Goal: Task Accomplishment & Management: Manage account settings

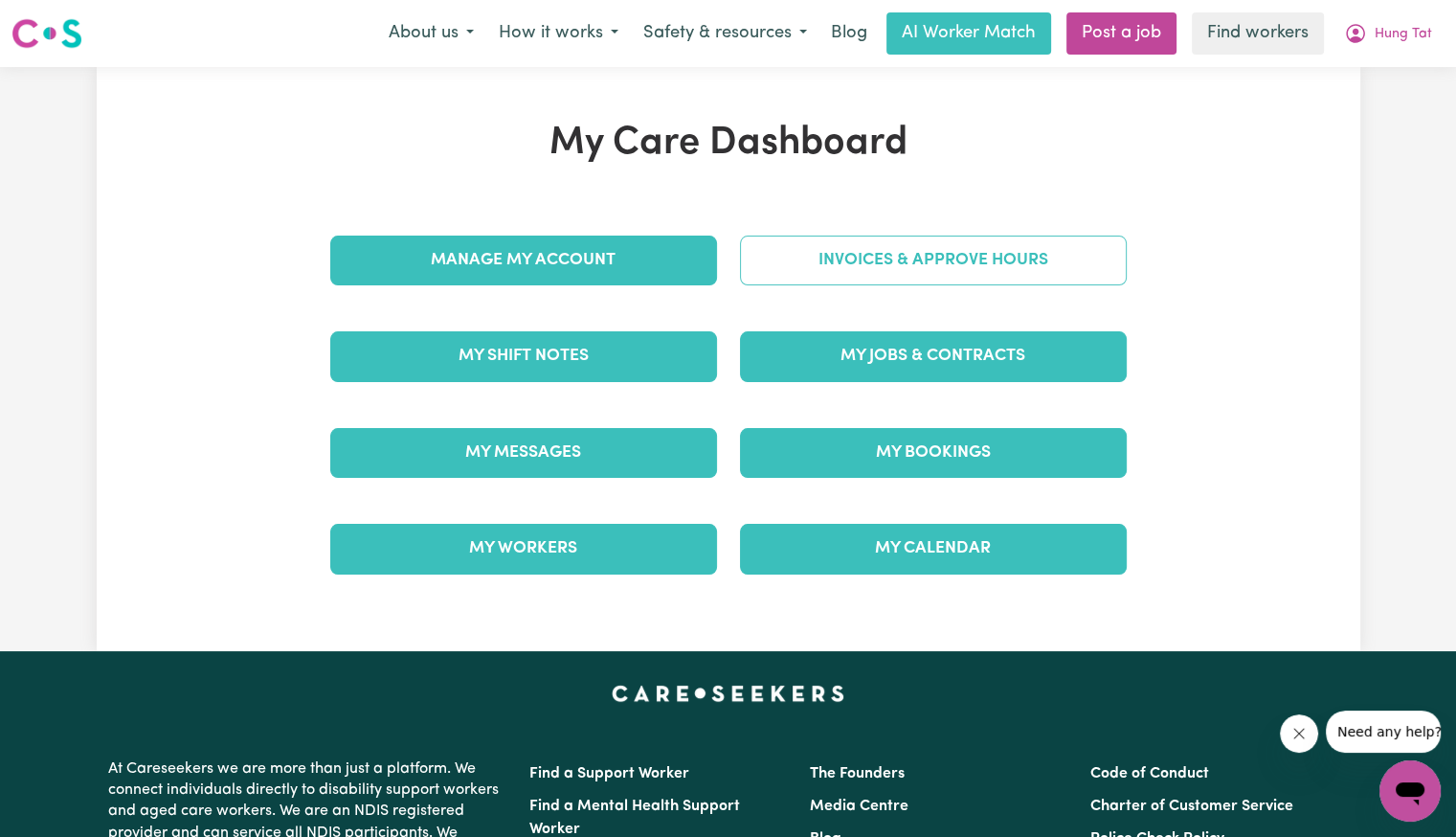
click at [862, 256] on link "Invoices & Approve Hours" at bounding box center [933, 259] width 386 height 50
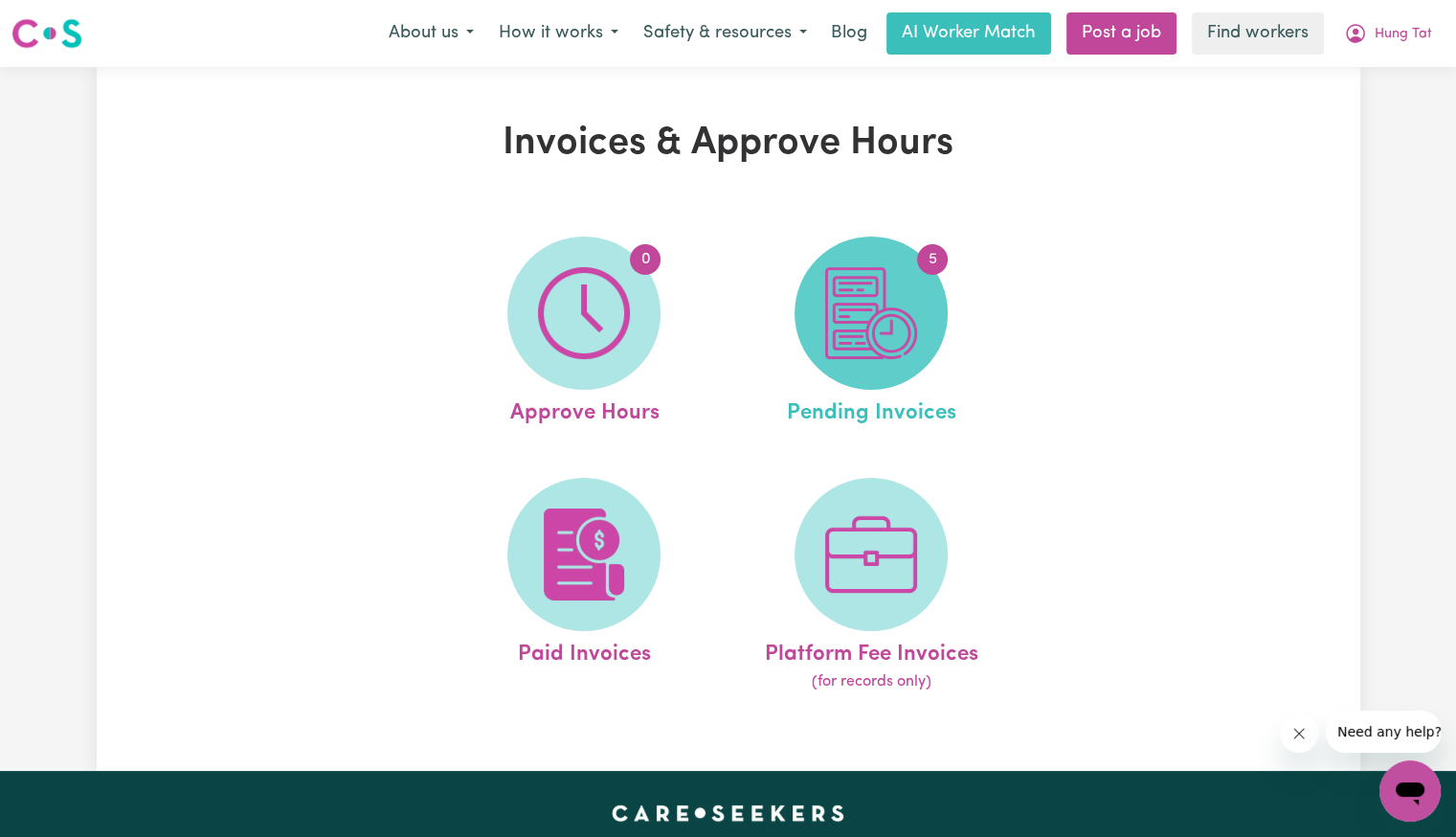
click at [883, 334] on img at bounding box center [871, 313] width 92 height 92
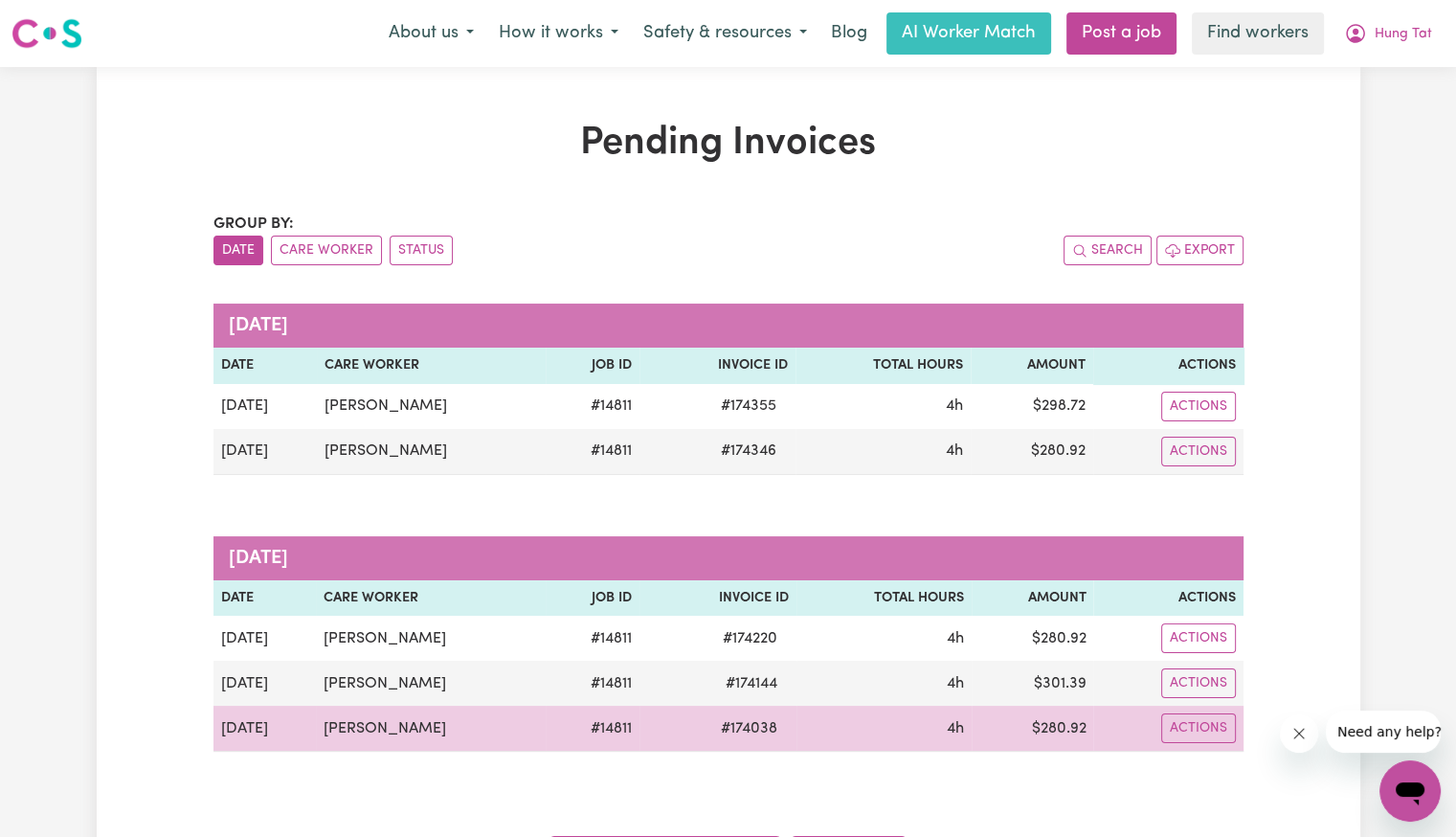
click at [753, 725] on span "# 174038" at bounding box center [748, 729] width 79 height 23
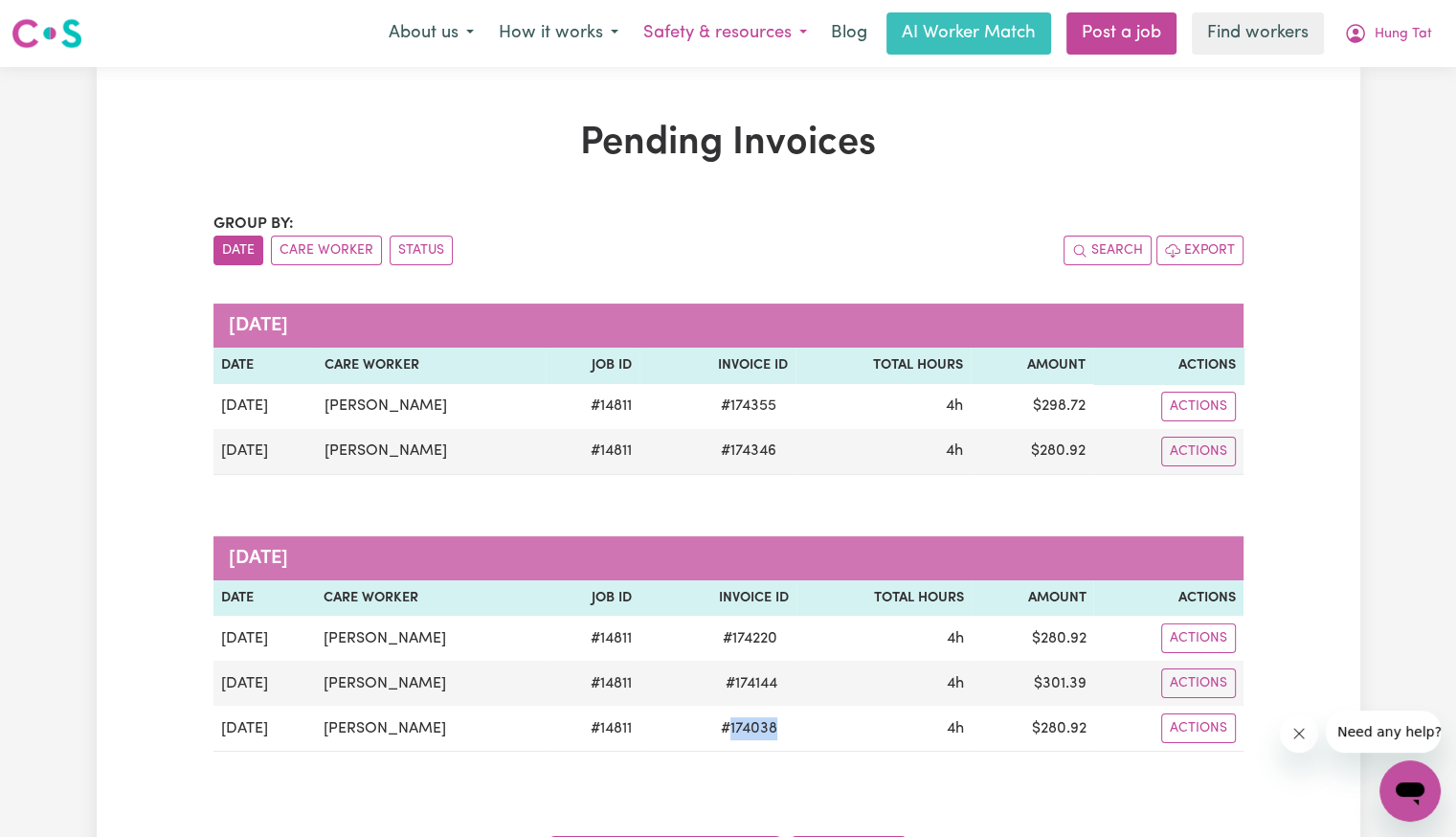
copy span "174038"
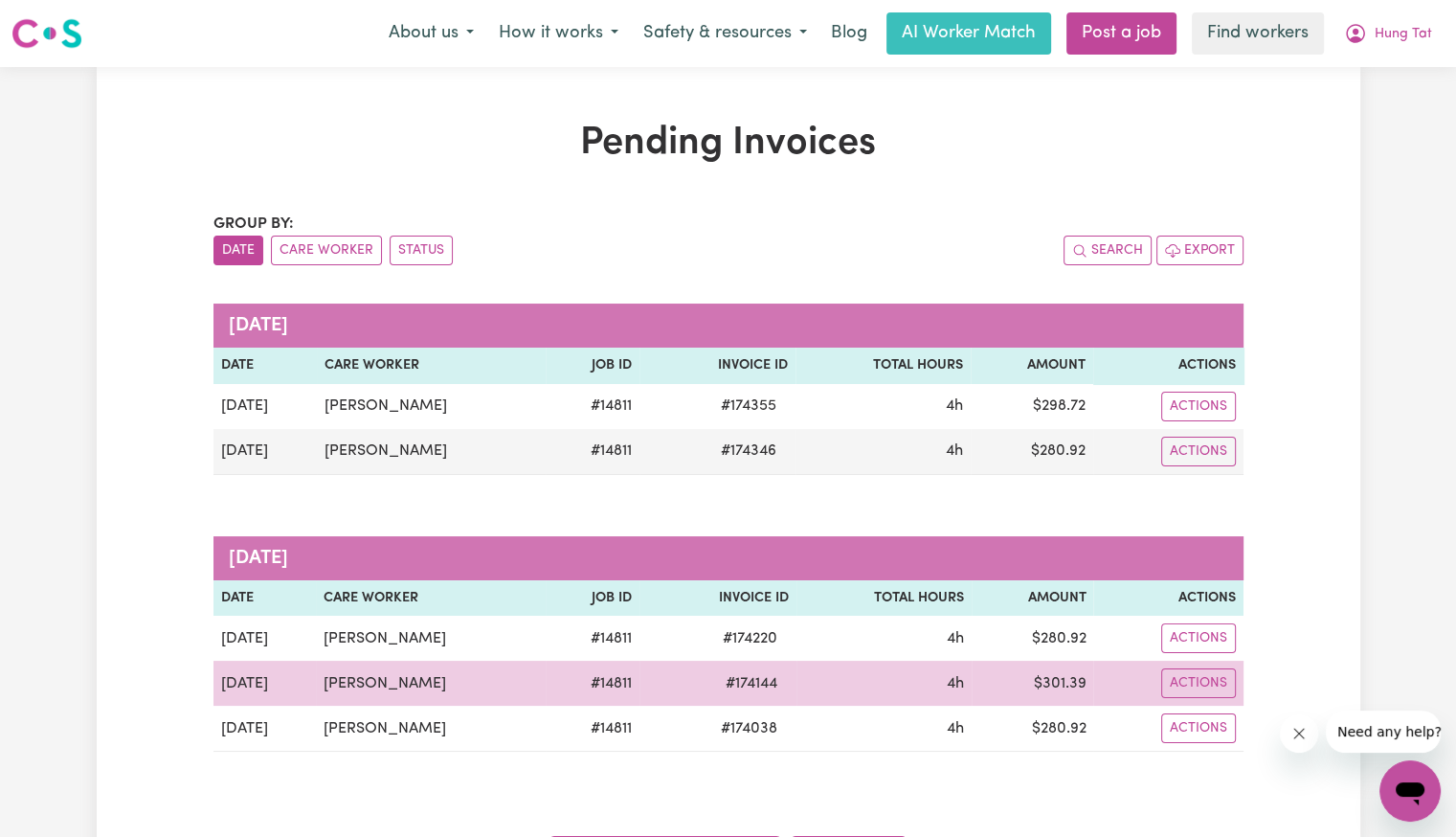
click at [736, 679] on span "# 174144" at bounding box center [751, 684] width 75 height 23
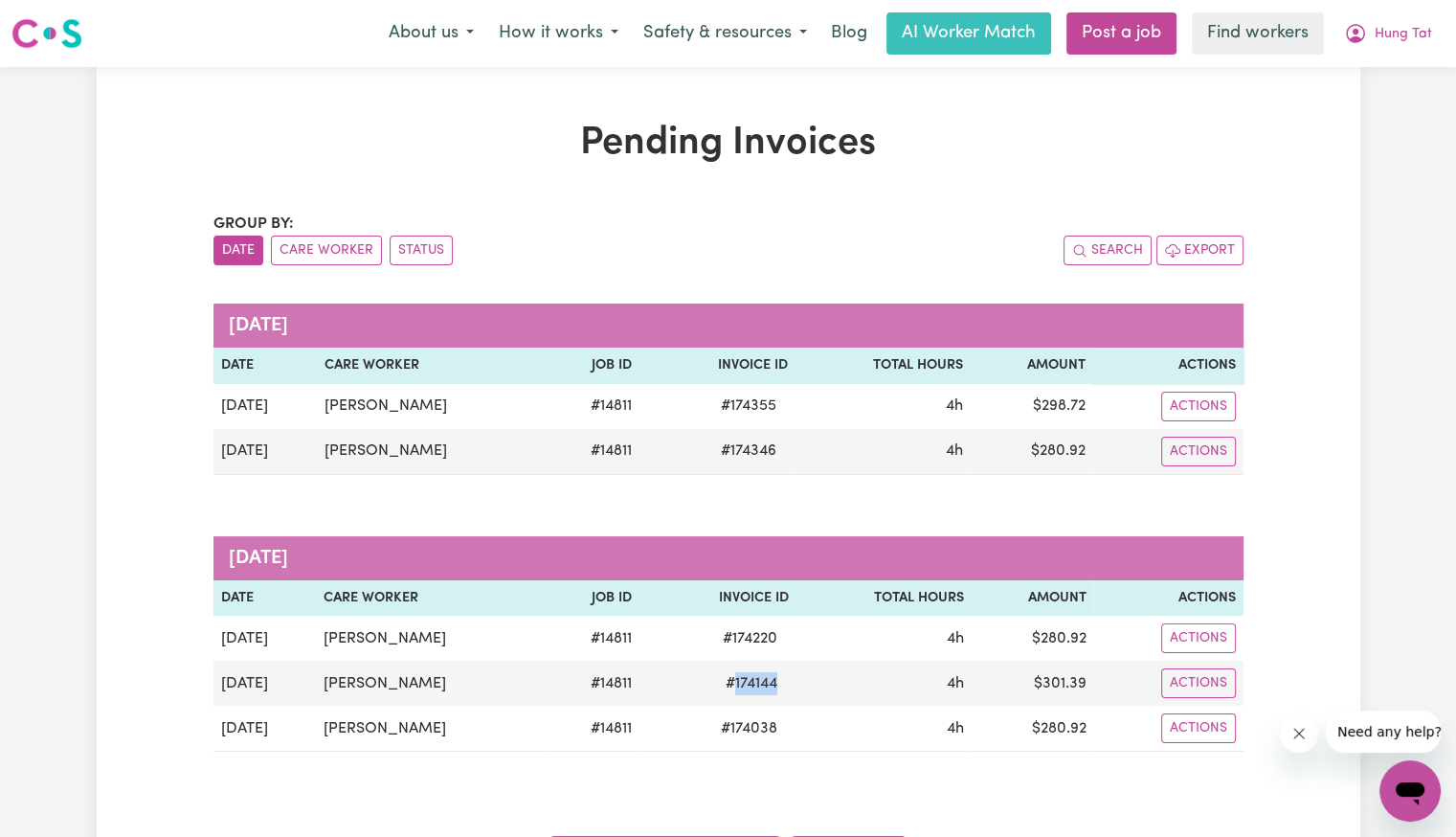
copy span "174144"
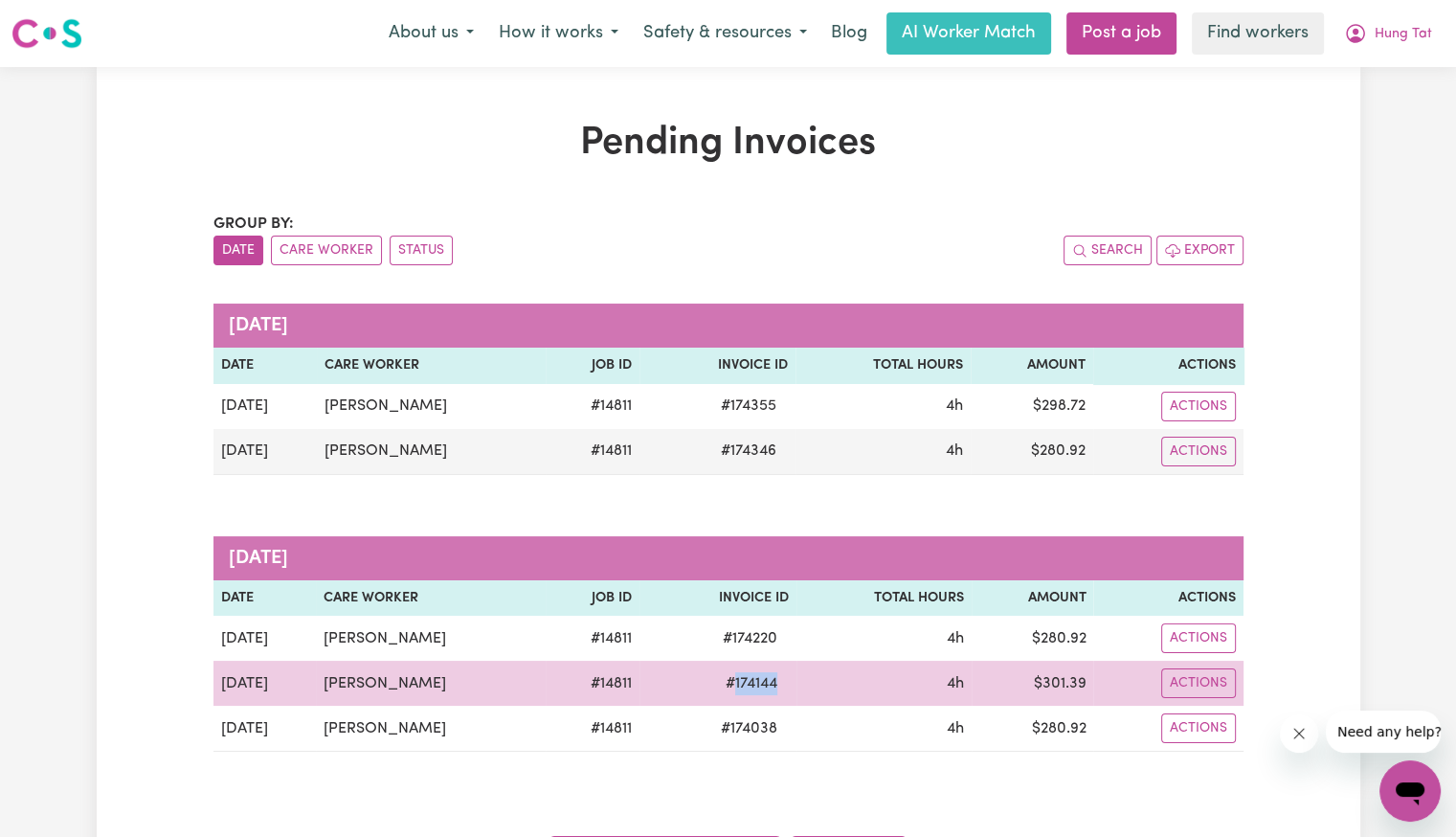
click at [739, 681] on span "# 174144" at bounding box center [751, 684] width 75 height 23
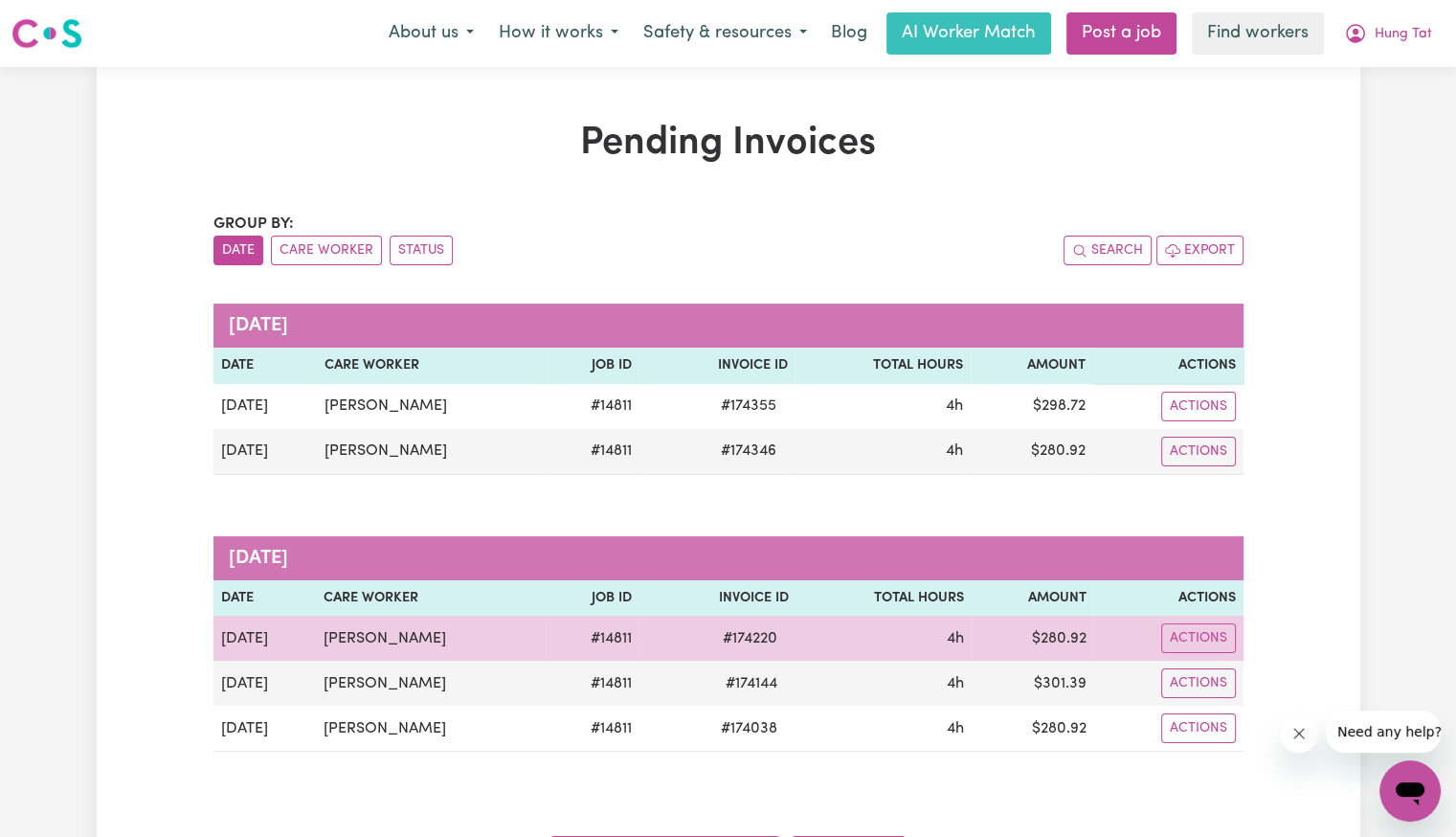
click at [733, 644] on span "# 174220" at bounding box center [749, 639] width 77 height 23
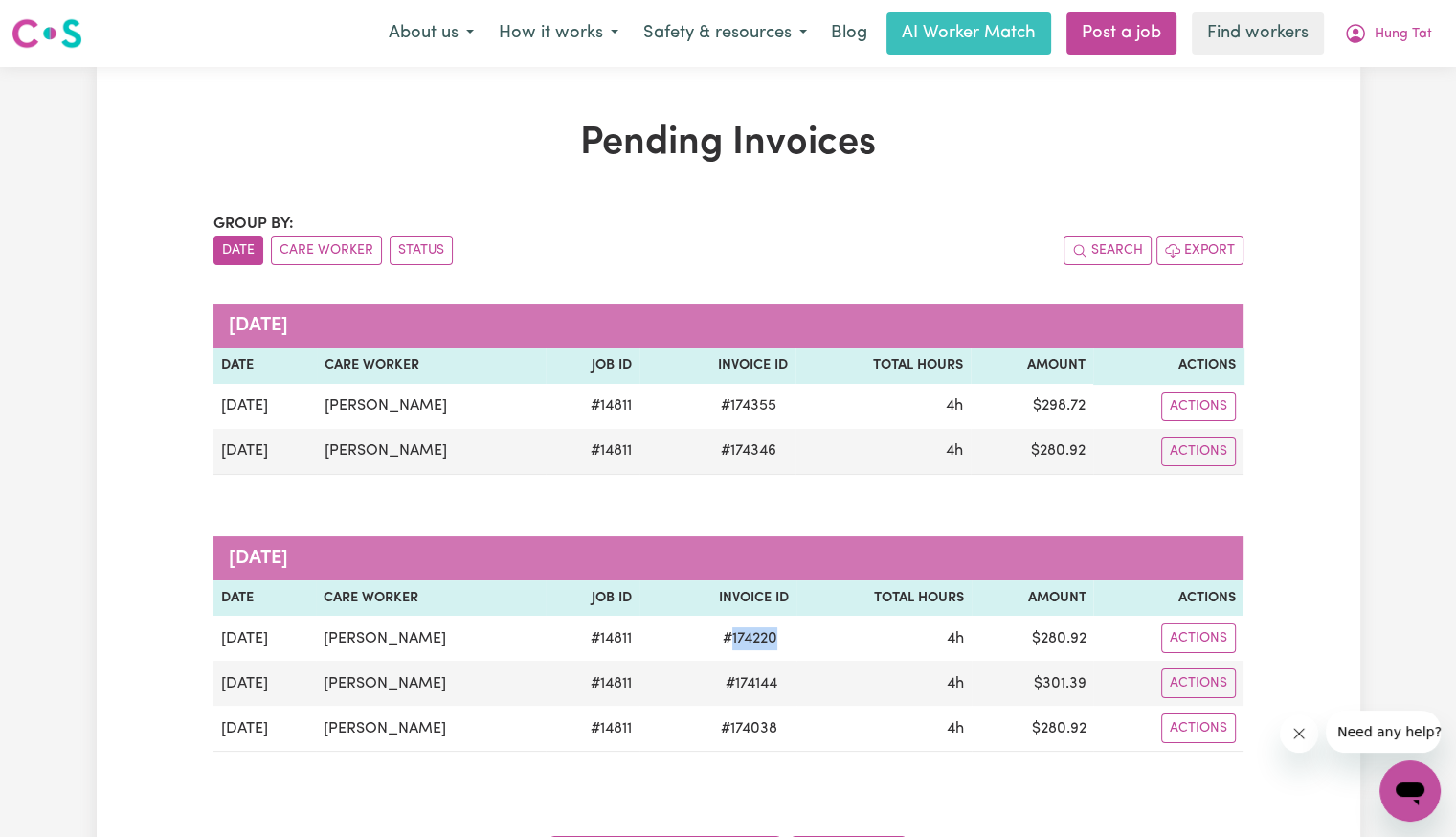
copy span "174220"
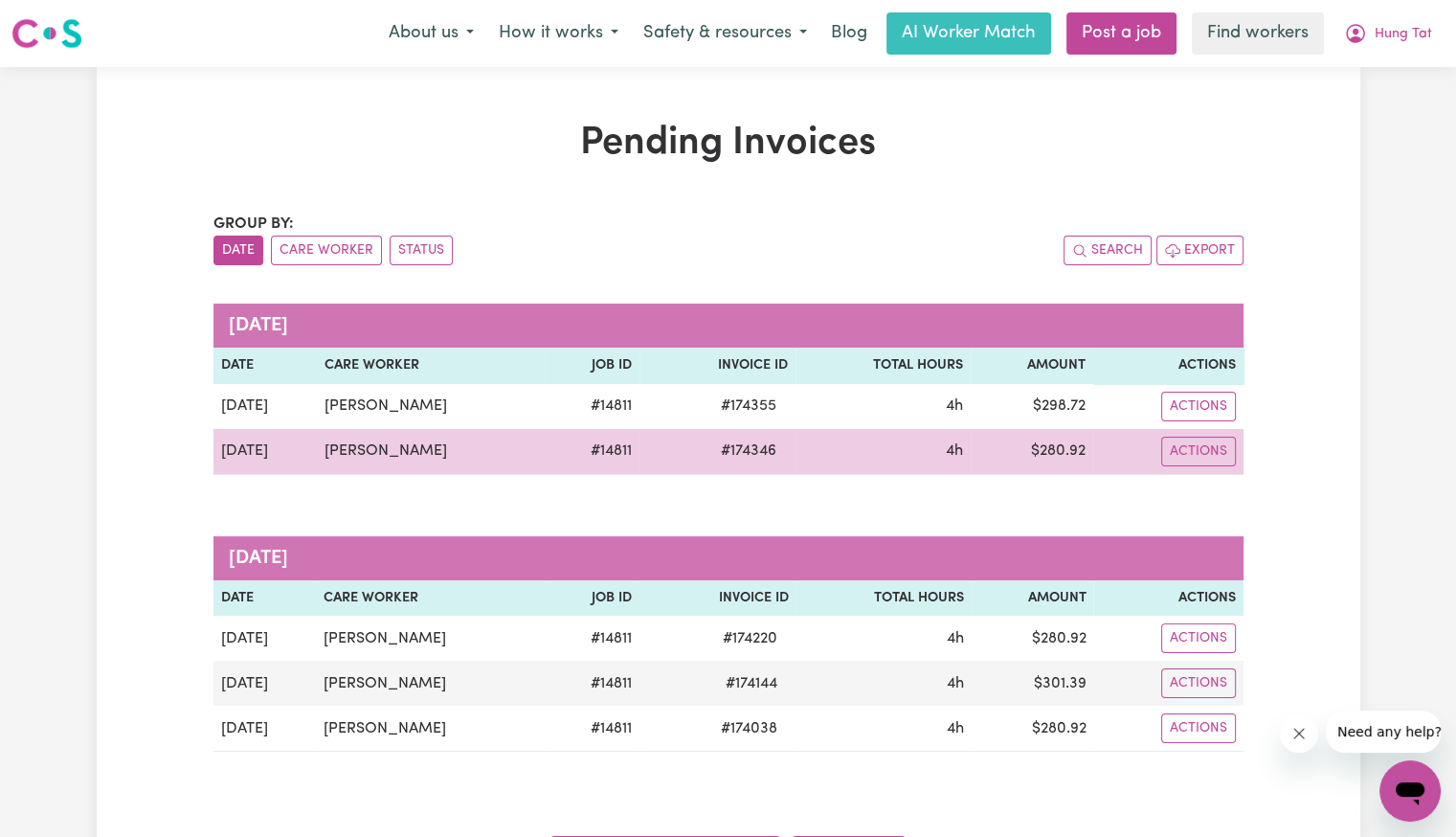
click at [720, 449] on span "# 174346" at bounding box center [748, 451] width 78 height 23
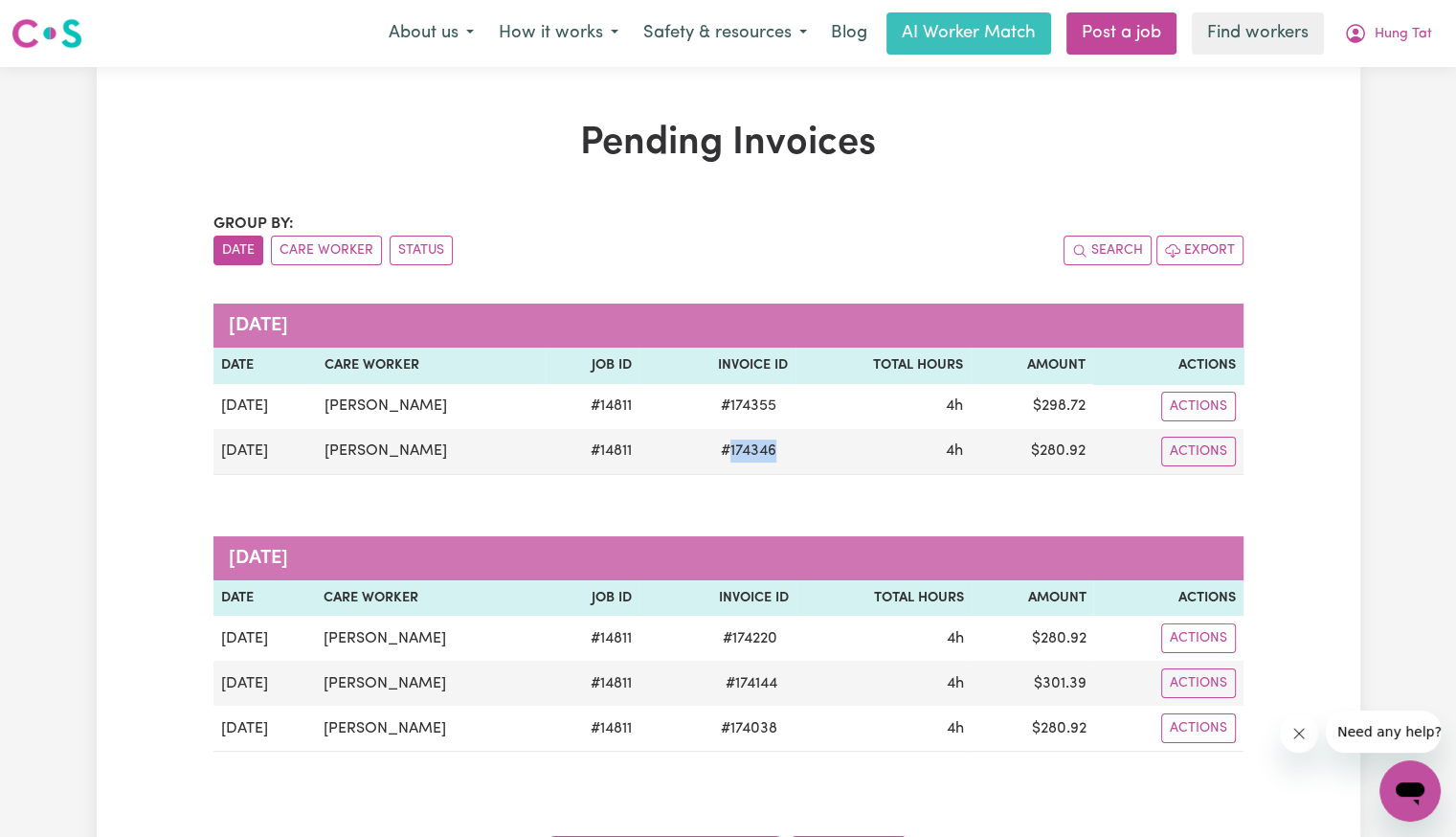
copy span "174346"
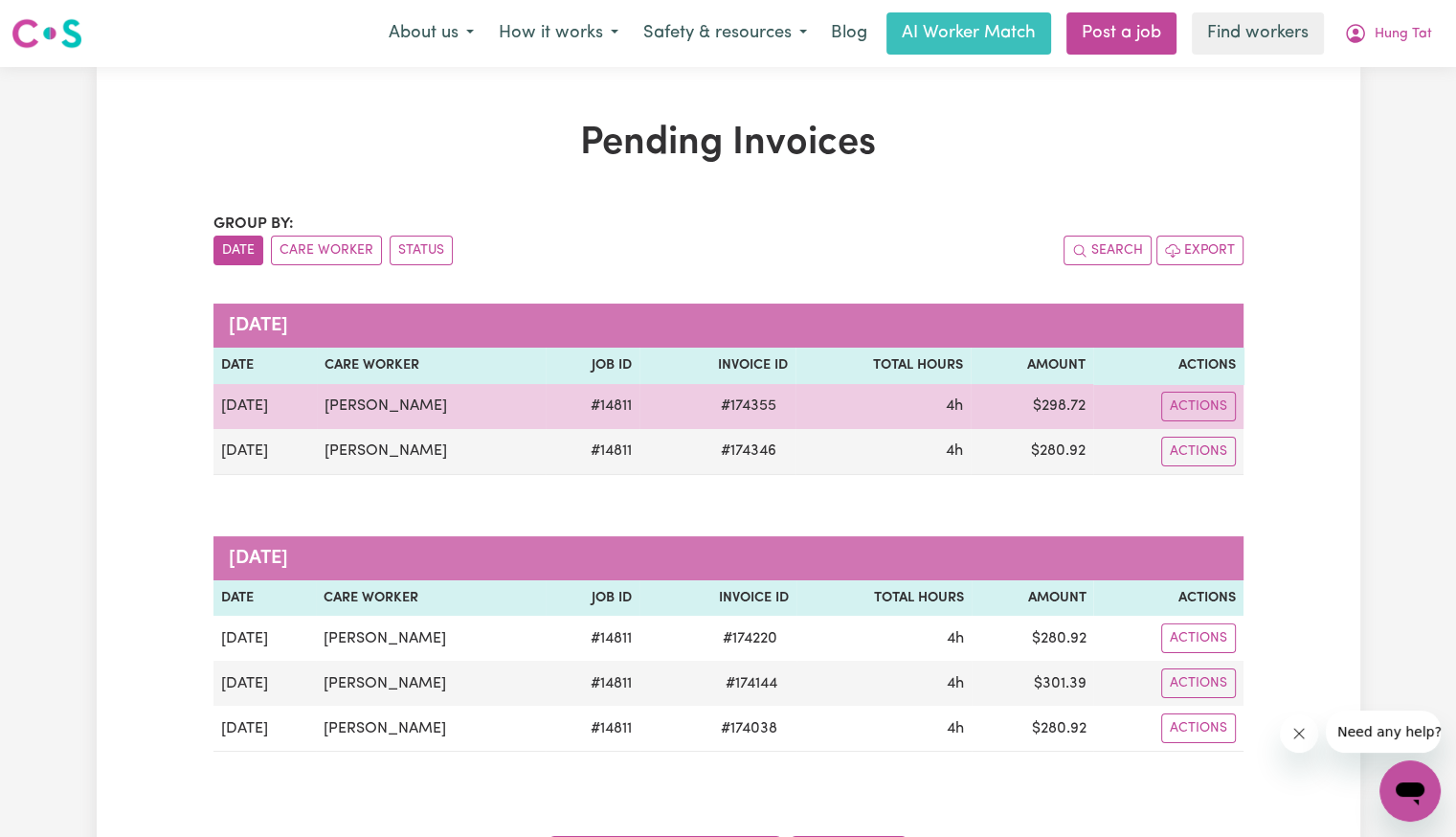
click at [721, 395] on span "# 174355" at bounding box center [748, 406] width 78 height 23
drag, startPoint x: 721, startPoint y: 396, endPoint x: 721, endPoint y: 408, distance: 12.0
click at [721, 398] on span "# 174355" at bounding box center [748, 406] width 78 height 23
click at [721, 409] on span "# 174355" at bounding box center [748, 406] width 78 height 23
drag, startPoint x: 721, startPoint y: 409, endPoint x: 812, endPoint y: 403, distance: 91.2
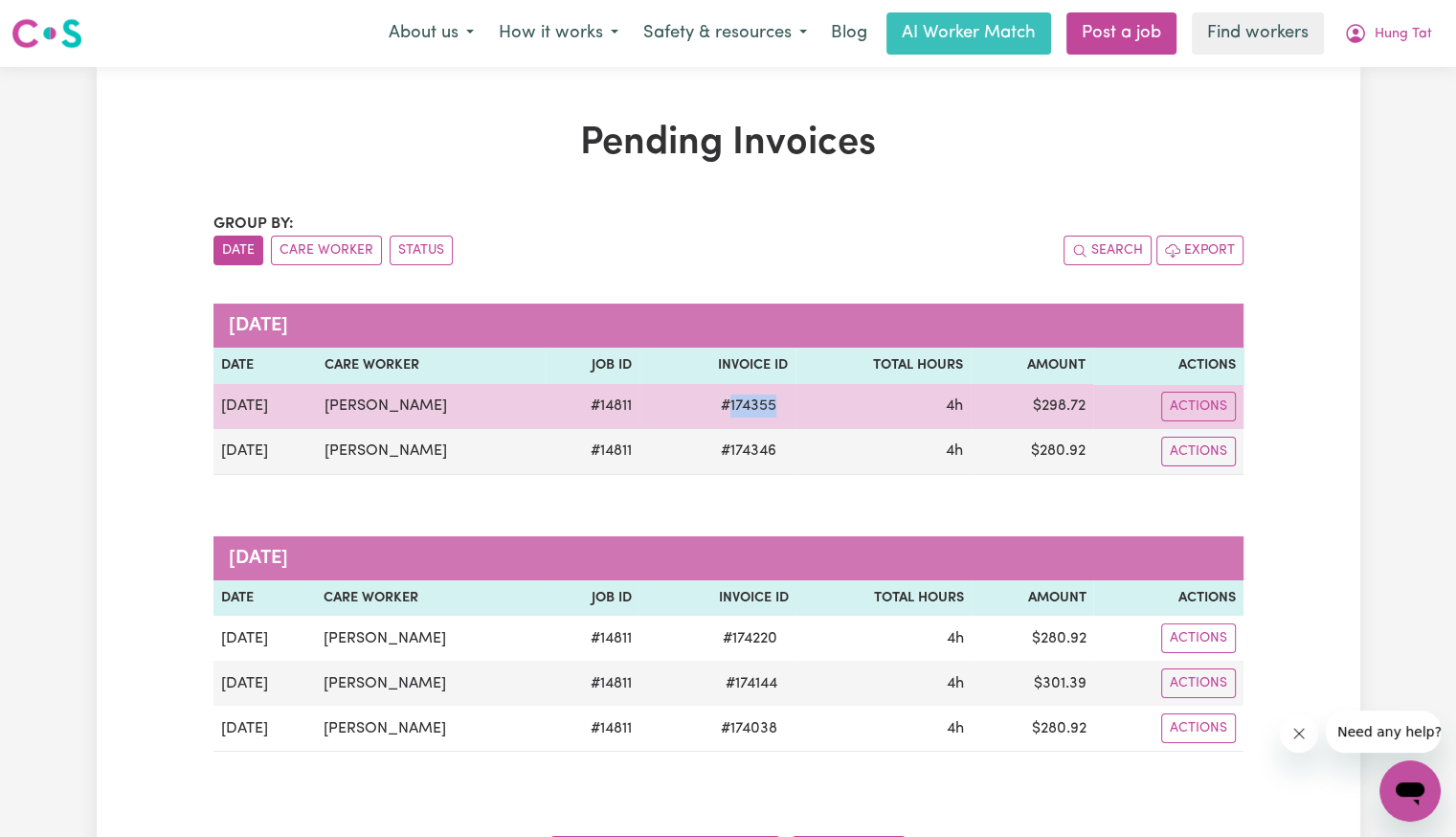
click at [722, 409] on span "# 174355" at bounding box center [748, 406] width 78 height 23
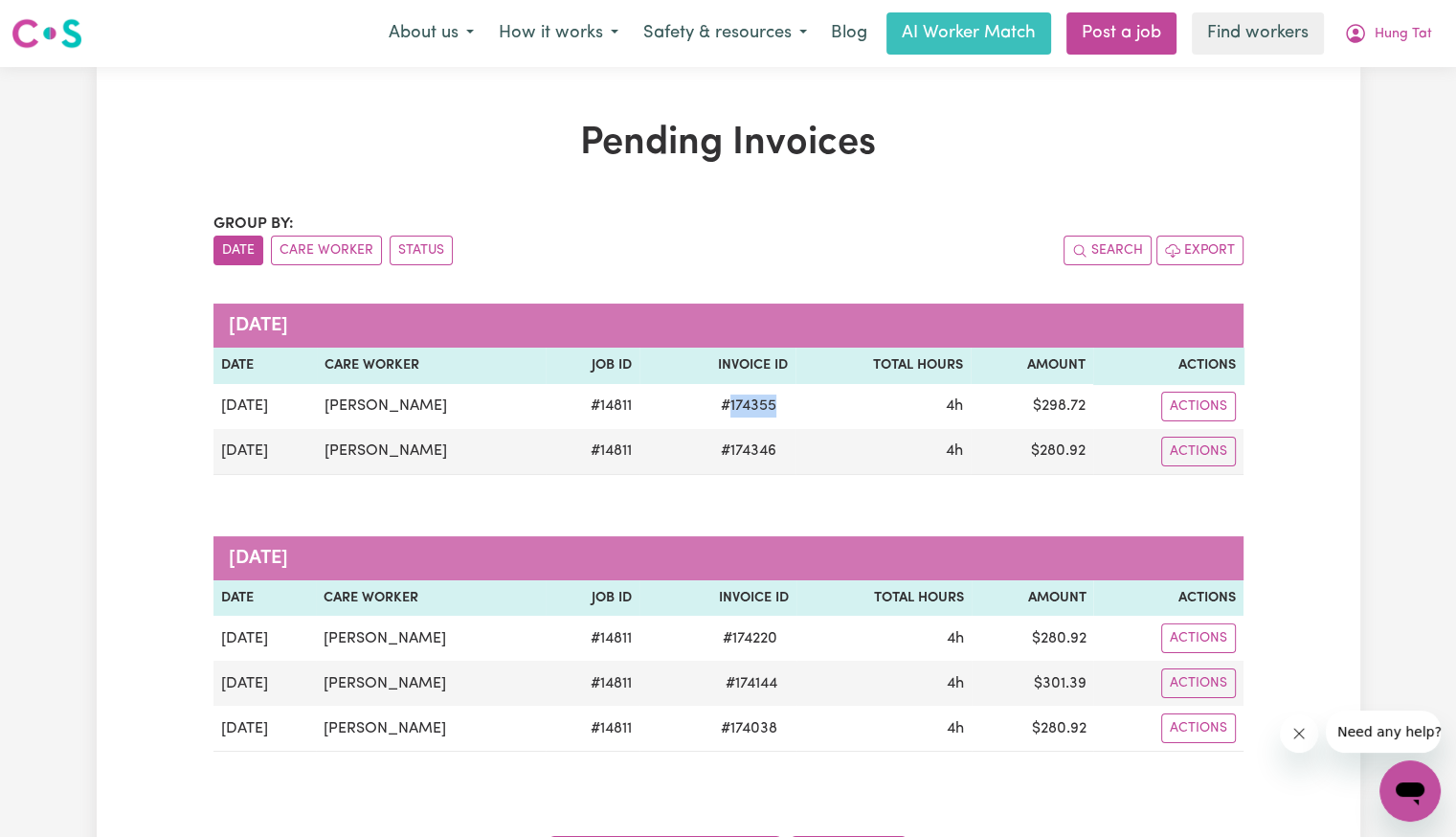
copy span "174355"
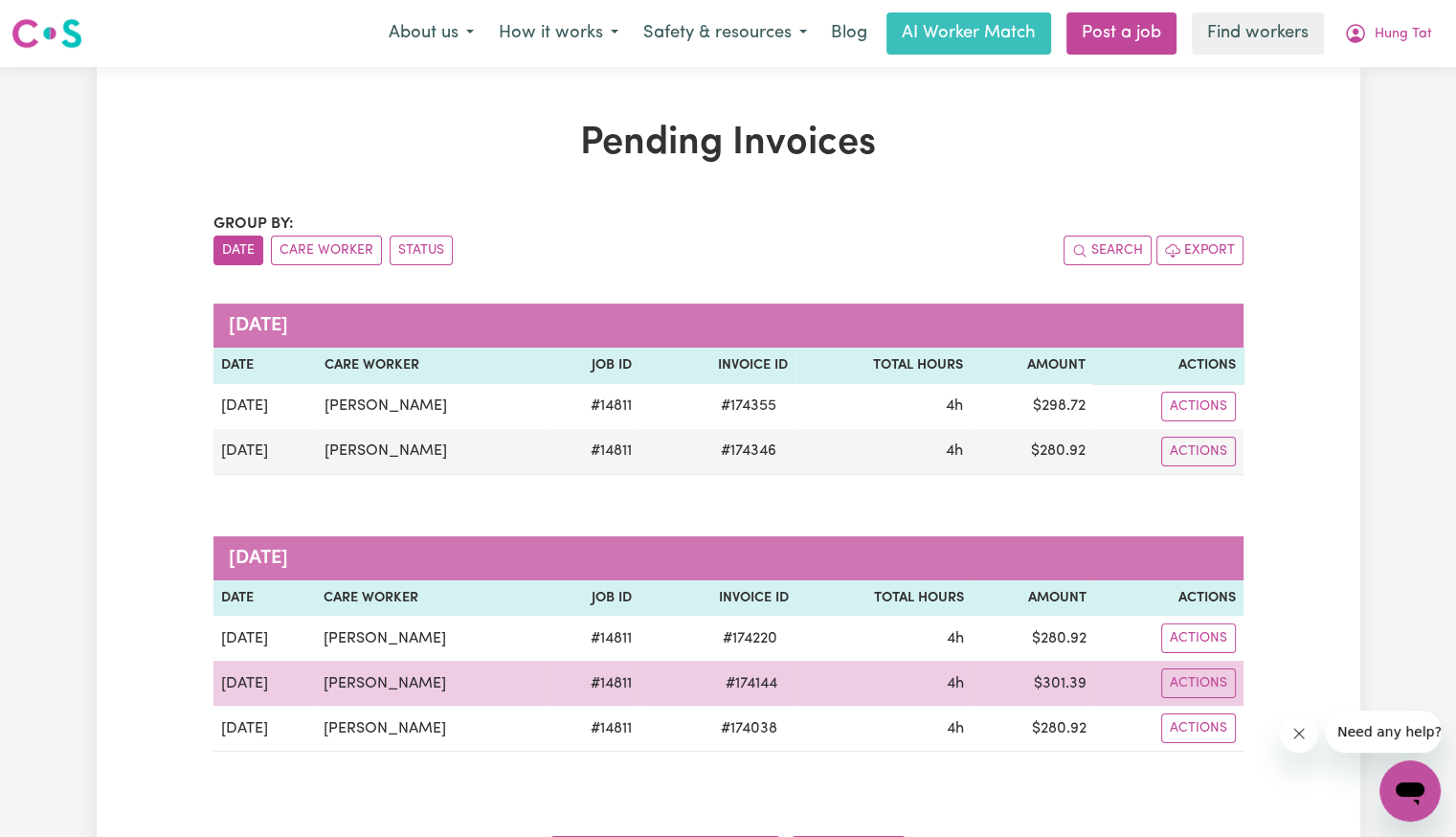
click at [740, 687] on span "# 174144" at bounding box center [751, 684] width 75 height 23
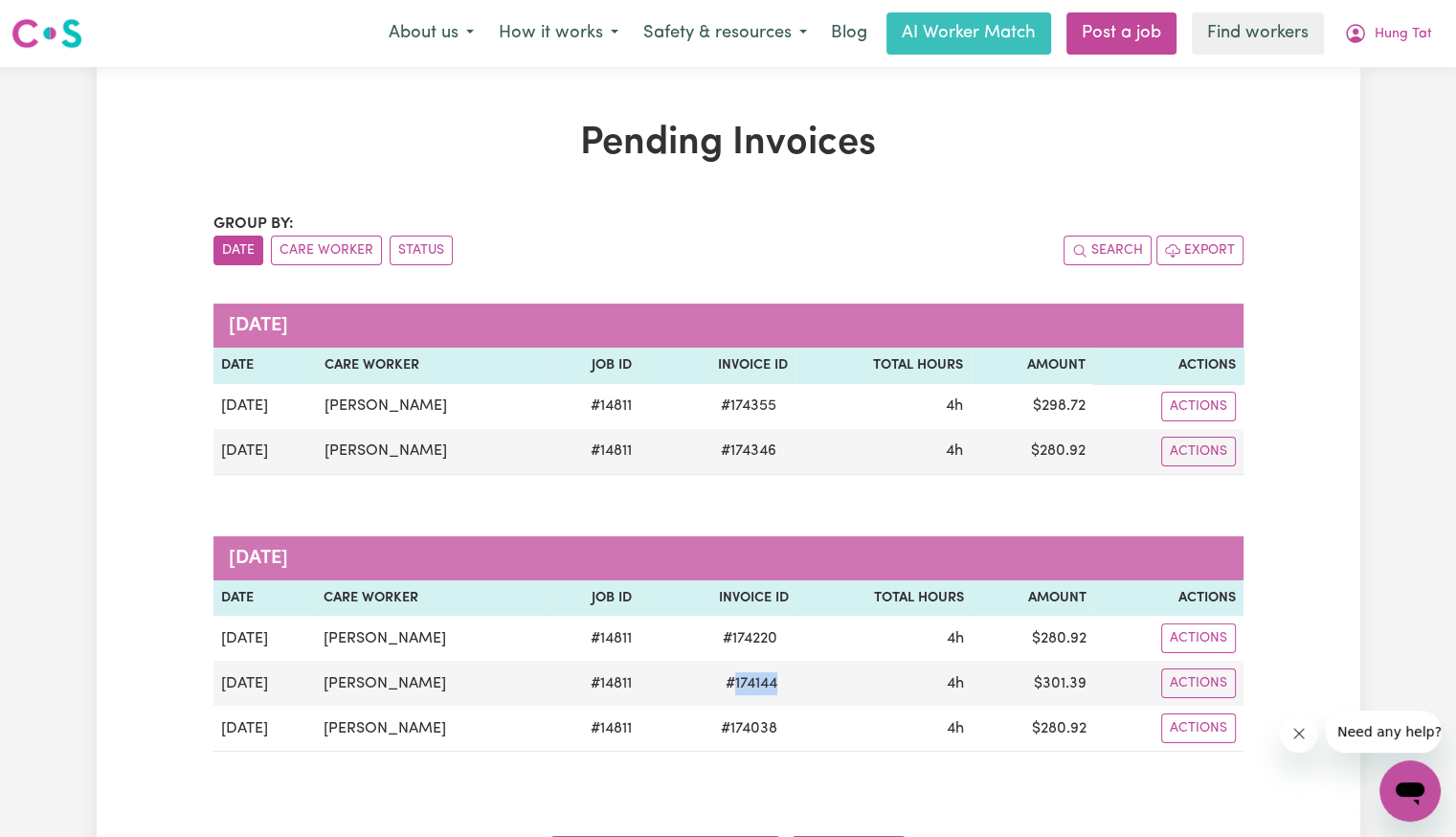
copy span "174144"
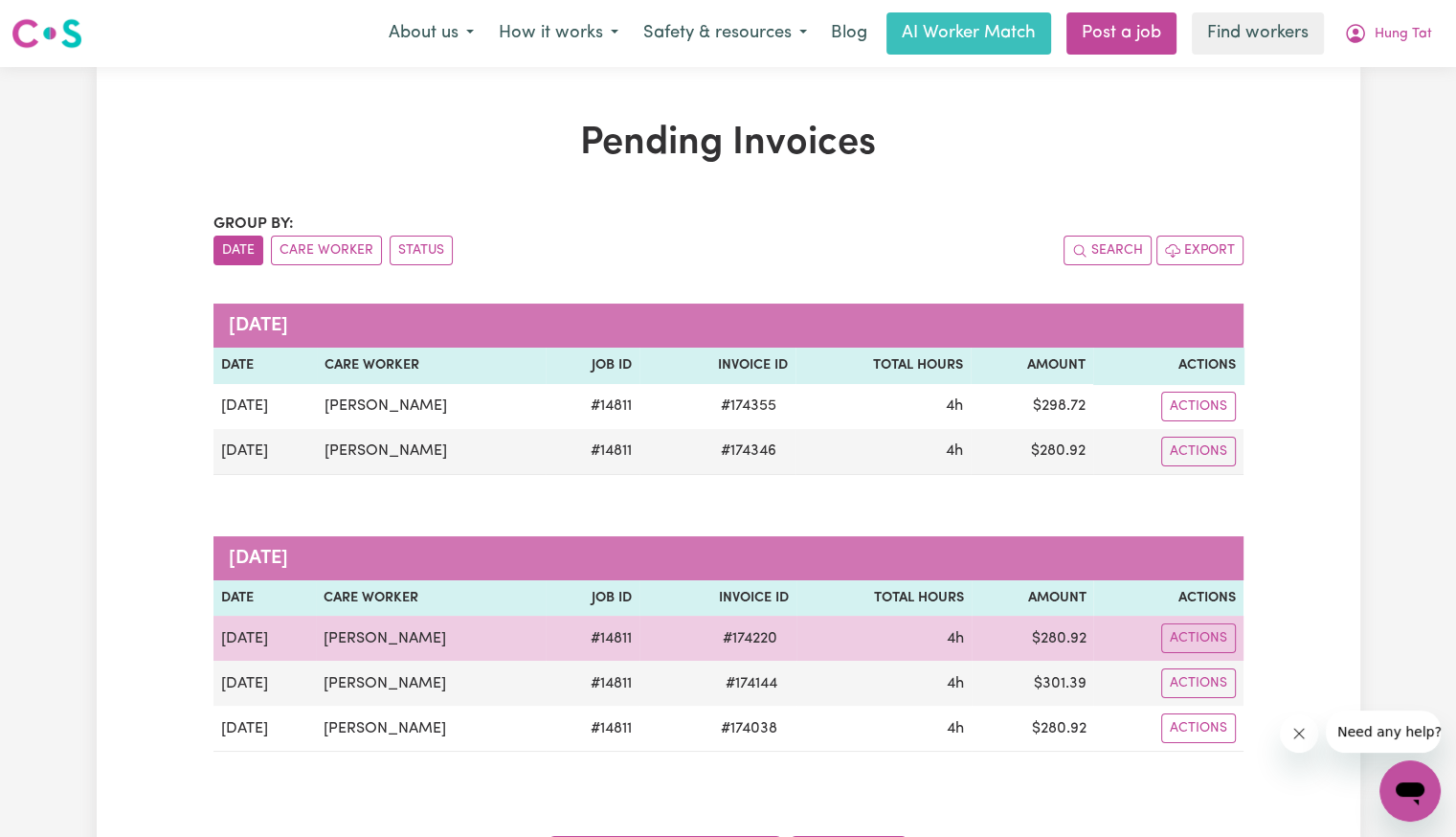
click at [729, 628] on span "# 174220" at bounding box center [749, 639] width 77 height 23
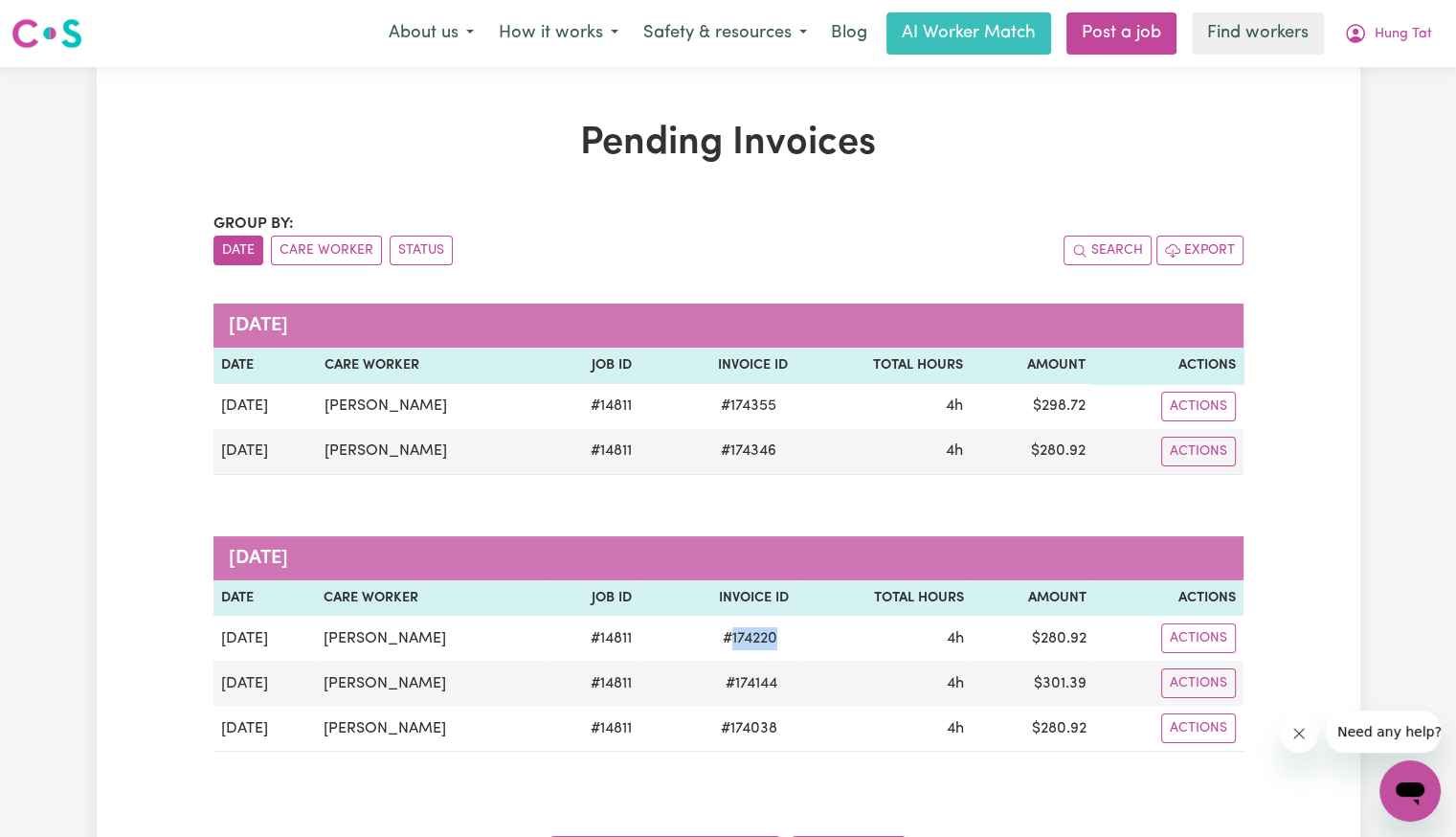
copy span "174220"
click at [1402, 34] on span "Hung Tat" at bounding box center [1403, 35] width 58 height 21
click at [1391, 81] on link "My Dashboard" at bounding box center [1368, 74] width 151 height 36
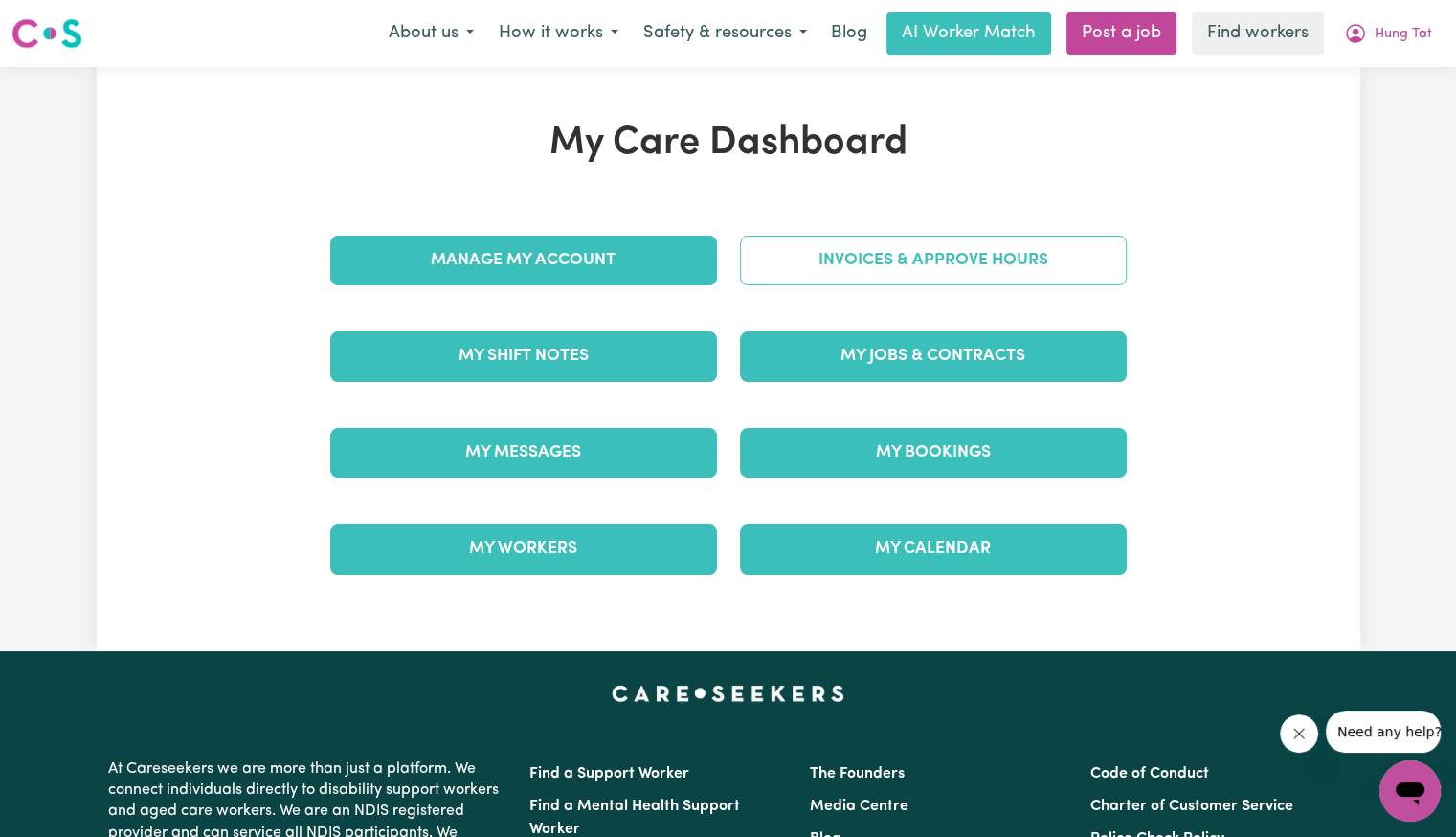
click at [943, 274] on link "Invoices & Approve Hours" at bounding box center [933, 259] width 386 height 50
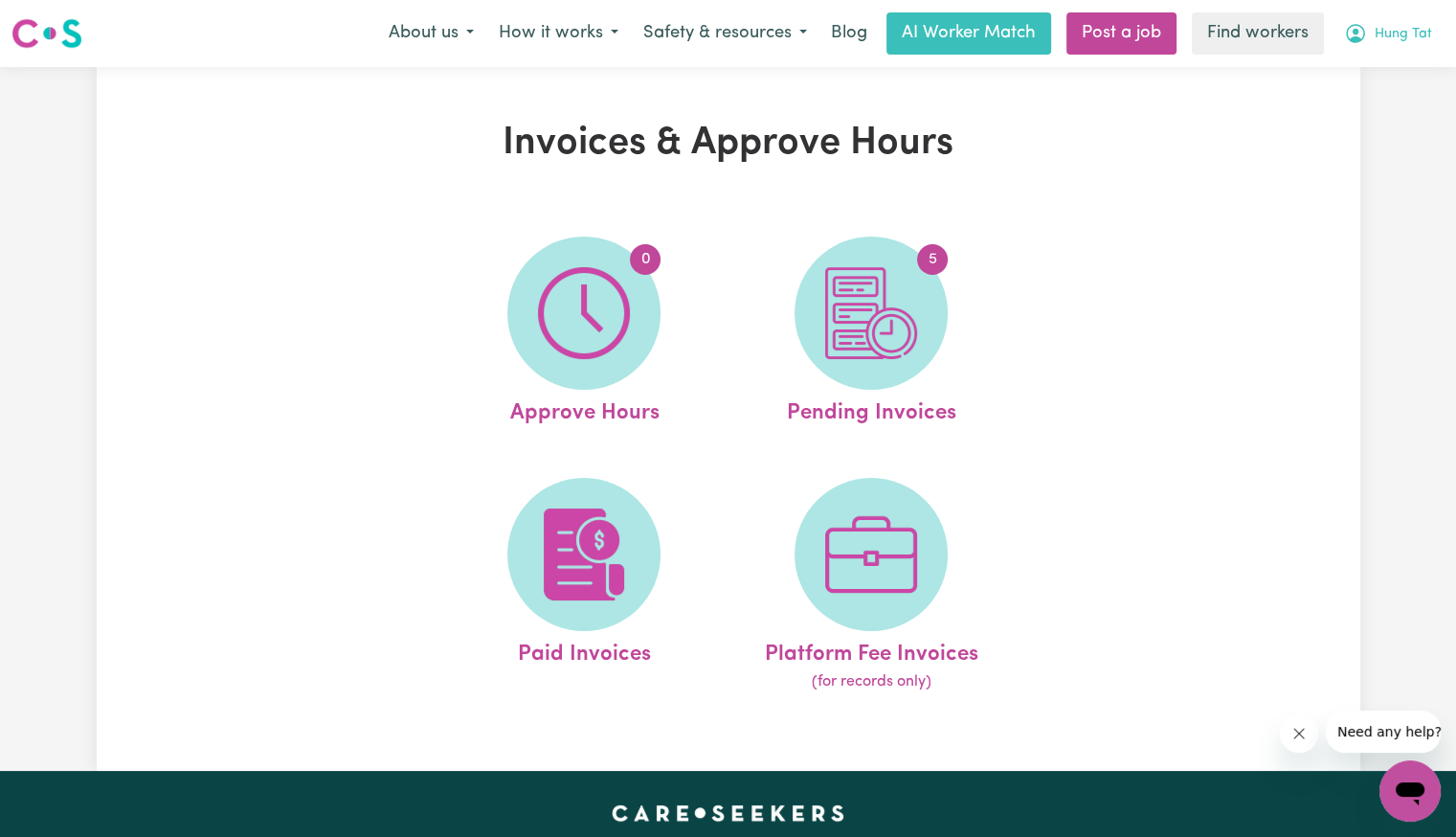
click at [1404, 37] on span "Hung Tat" at bounding box center [1403, 35] width 58 height 21
click at [1352, 112] on link "Logout" at bounding box center [1368, 109] width 151 height 36
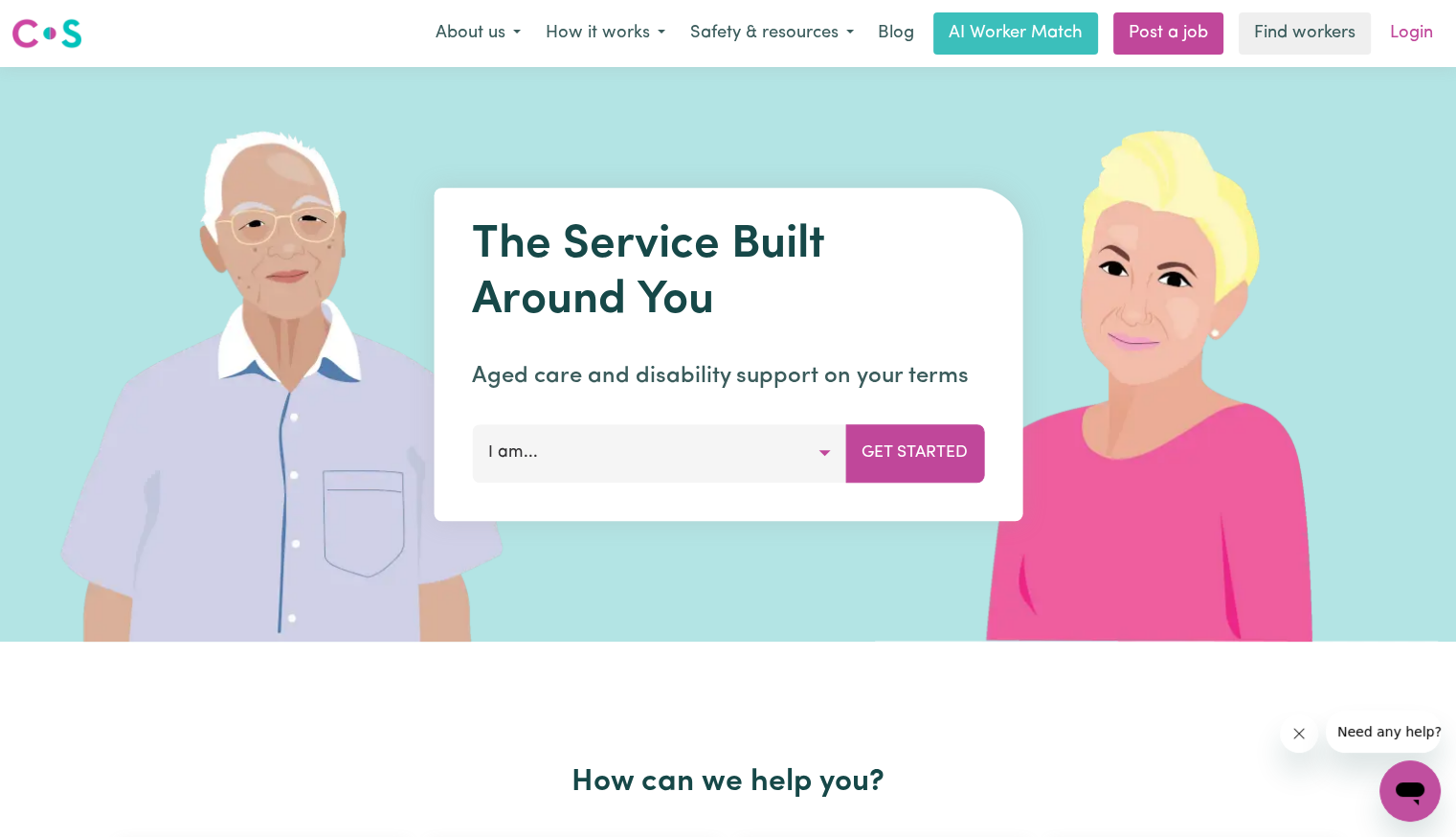
click at [1408, 46] on link "Login" at bounding box center [1412, 33] width 66 height 42
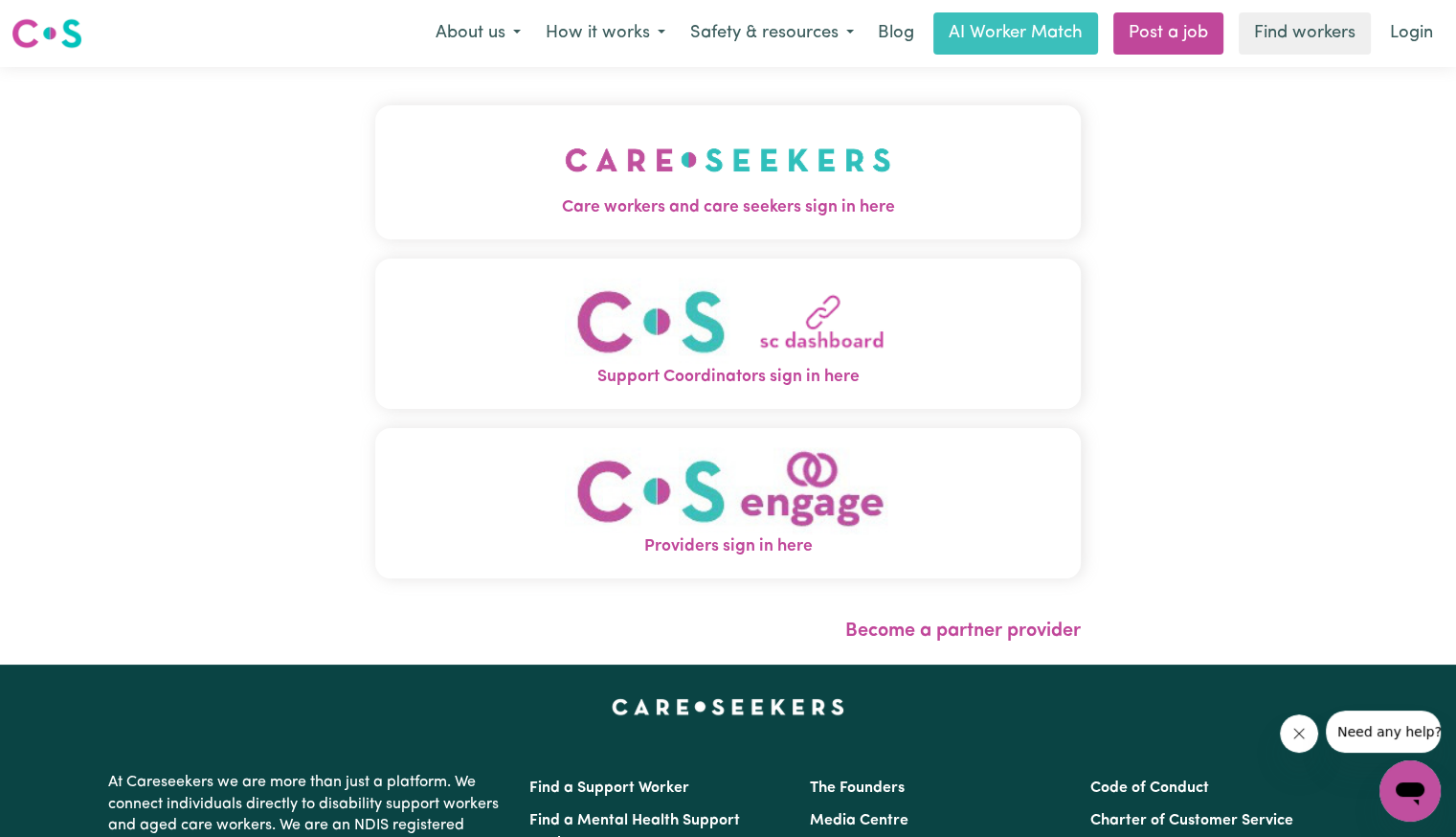
drag, startPoint x: 734, startPoint y: 168, endPoint x: 720, endPoint y: 184, distance: 21.3
click at [734, 168] on button "Care workers and care seekers sign in here" at bounding box center [728, 172] width 706 height 134
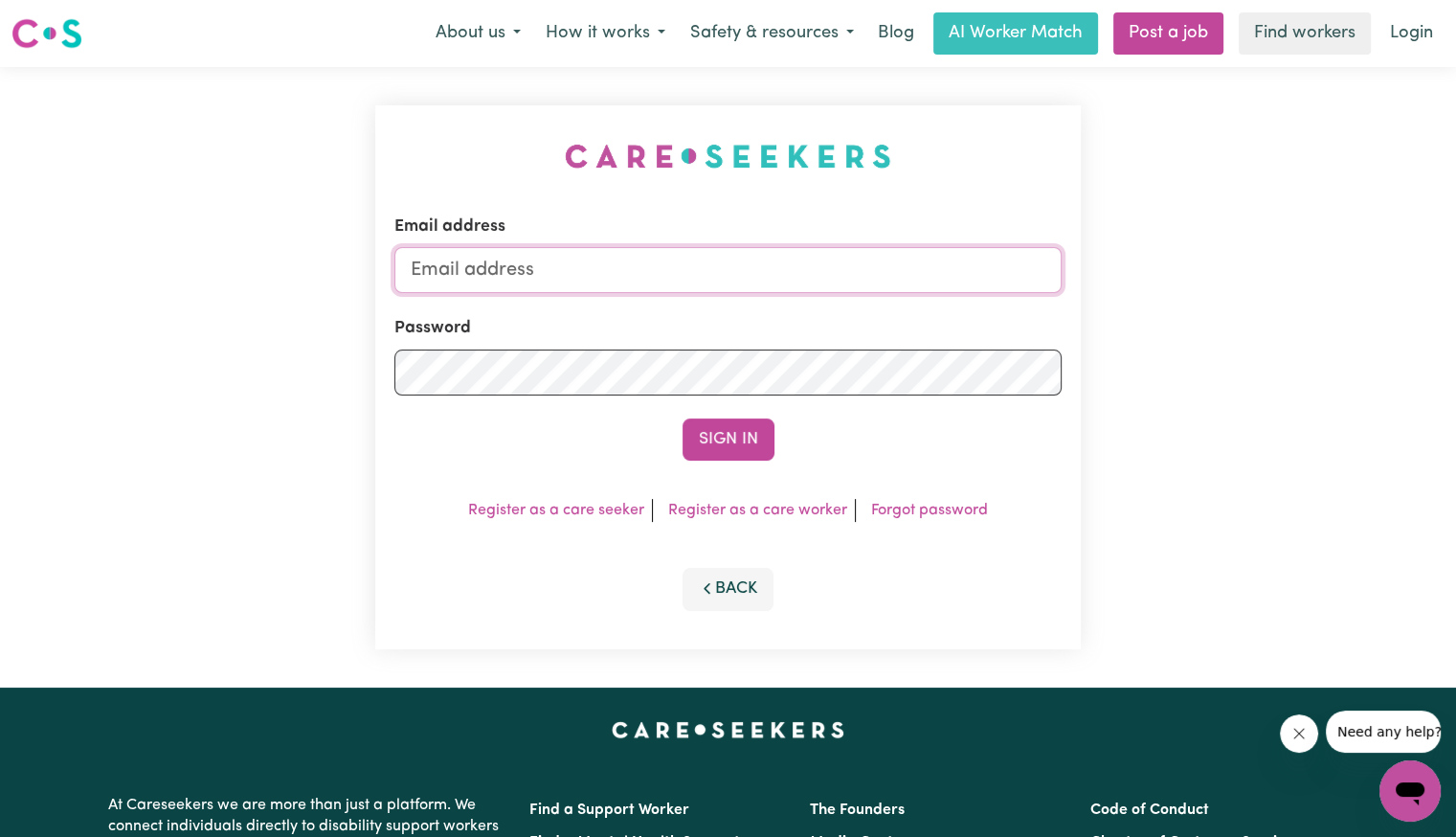
click at [663, 274] on input "Email address" at bounding box center [728, 269] width 667 height 46
type input "Superuser~[EMAIL_ADDRESS][DOMAIN_NAME]"
click at [683, 418] on button "Sign In" at bounding box center [729, 439] width 92 height 42
